Goal: Use online tool/utility: Utilize a website feature to perform a specific function

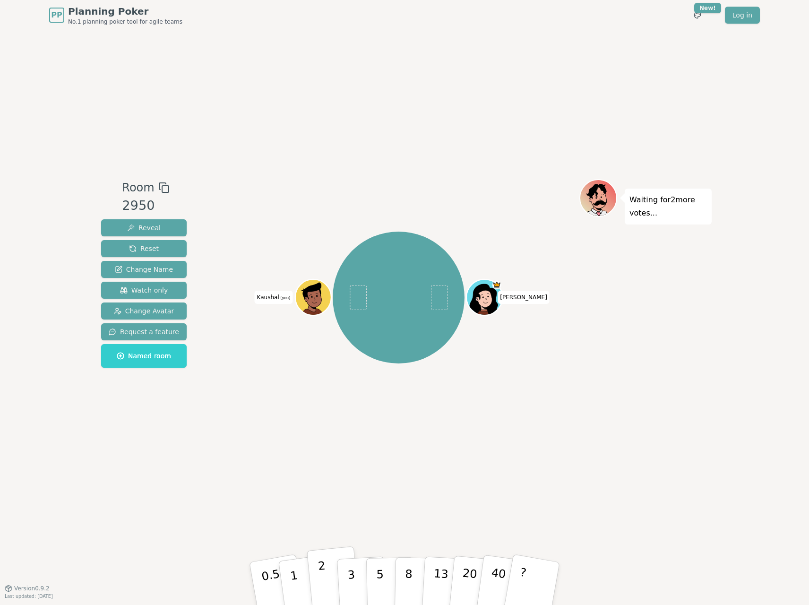
click at [322, 581] on p "2" at bounding box center [324, 585] width 12 height 52
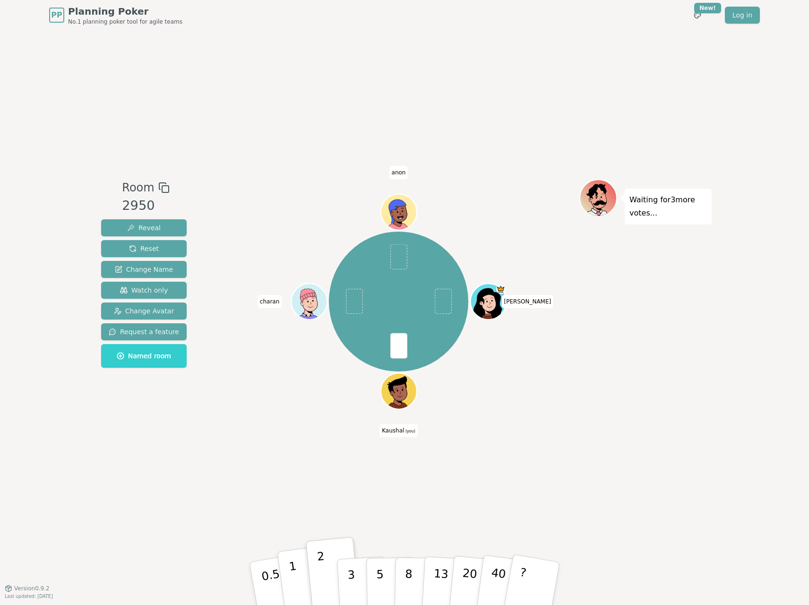
click at [290, 575] on button "1" at bounding box center [305, 583] width 56 height 77
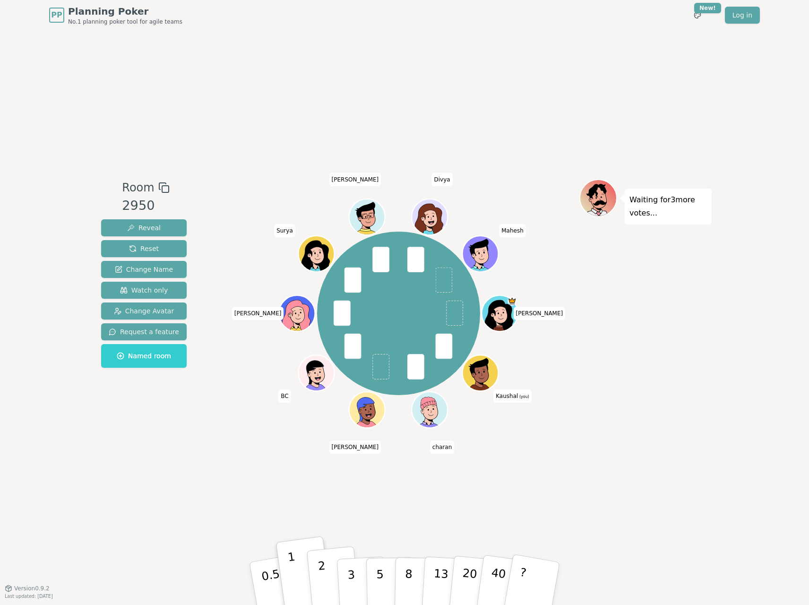
click at [322, 587] on p "2" at bounding box center [324, 585] width 12 height 52
click at [218, 480] on div "Room 2950 Reveal Reset Change Name Watch only Change Avatar Request a feature N…" at bounding box center [404, 309] width 614 height 558
drag, startPoint x: 348, startPoint y: 570, endPoint x: 343, endPoint y: 559, distance: 11.6
click at [349, 570] on p "3" at bounding box center [352, 585] width 10 height 52
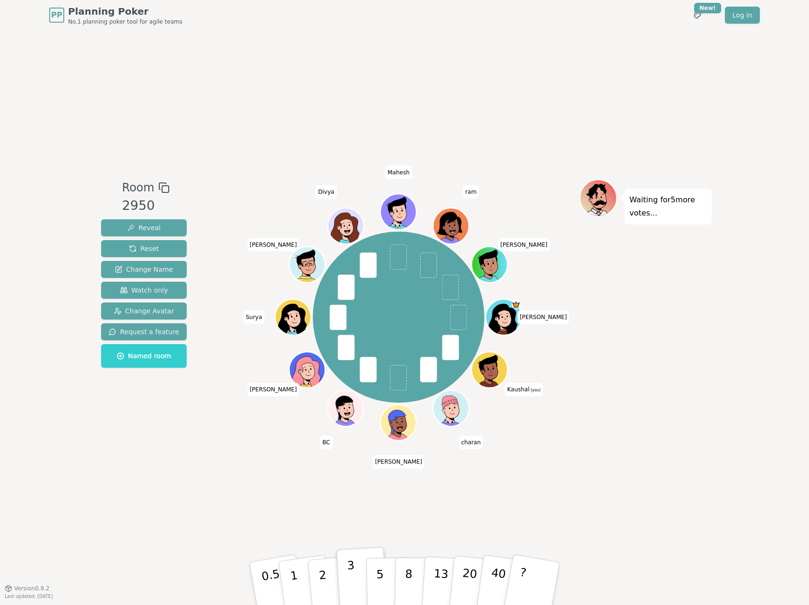
drag, startPoint x: 346, startPoint y: 574, endPoint x: 361, endPoint y: 563, distance: 19.0
click at [346, 574] on button "3" at bounding box center [363, 584] width 52 height 74
click at [295, 582] on p "1" at bounding box center [295, 585] width 14 height 52
click at [326, 578] on button "2" at bounding box center [334, 583] width 54 height 75
